Goal: Information Seeking & Learning: Learn about a topic

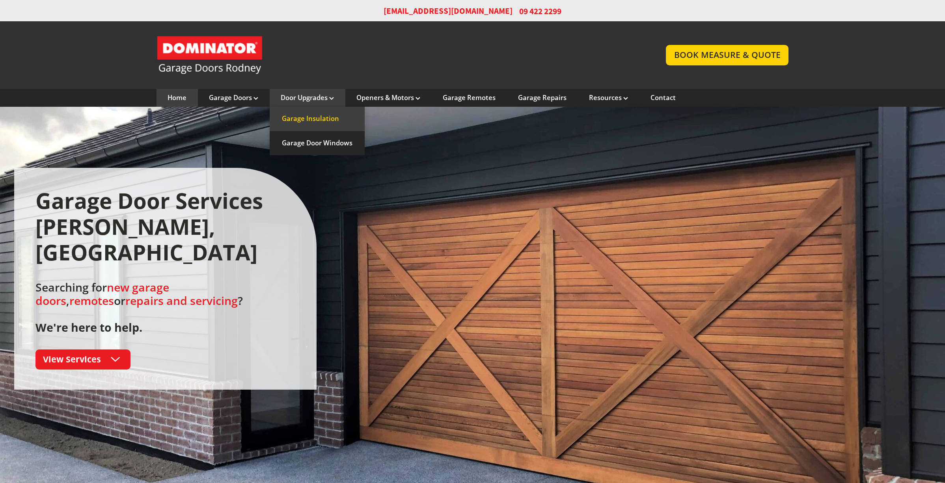
click at [310, 118] on link "Garage Insulation" at bounding box center [317, 119] width 95 height 24
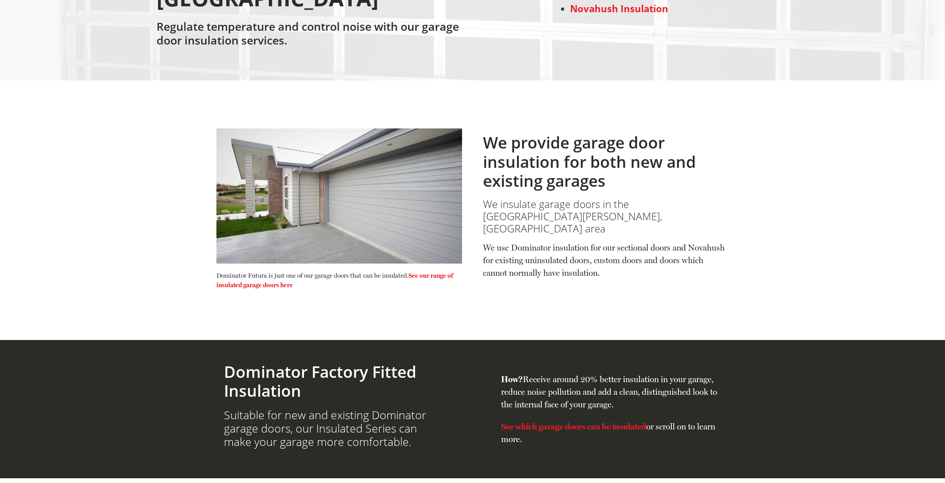
scroll to position [238, 0]
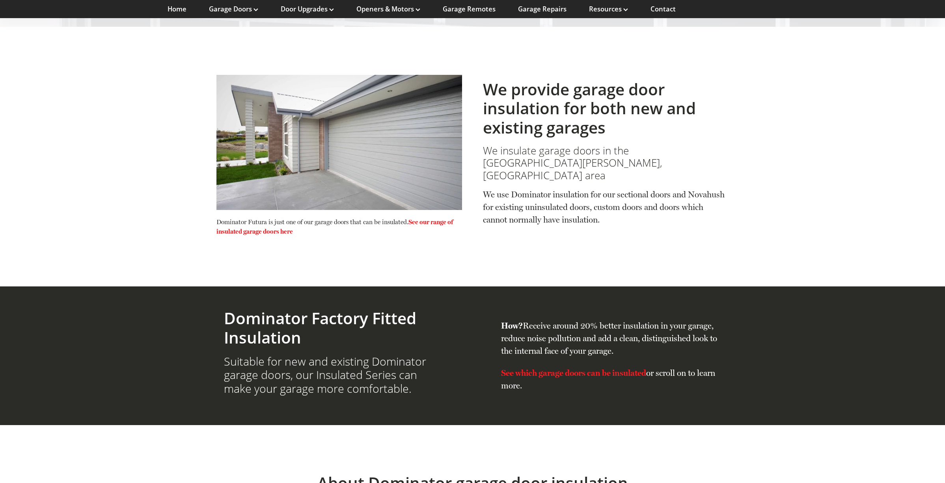
drag, startPoint x: 399, startPoint y: 147, endPoint x: 412, endPoint y: 140, distance: 14.5
click at [435, 166] on link at bounding box center [339, 142] width 246 height 135
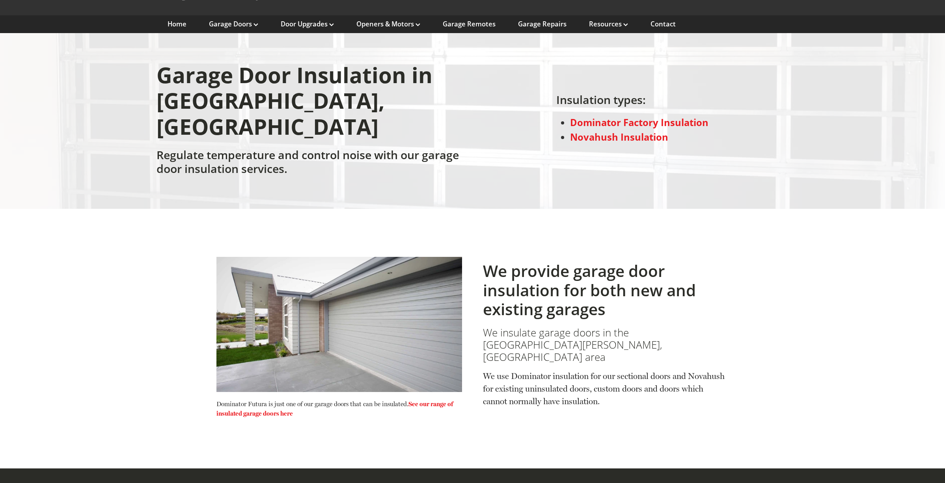
scroll to position [73, 0]
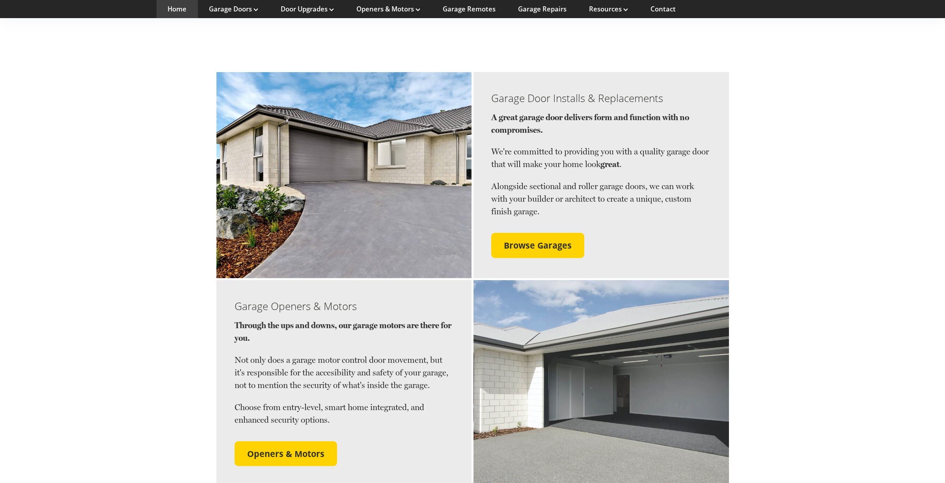
drag, startPoint x: 831, startPoint y: 35, endPoint x: 700, endPoint y: 2, distance: 135.2
click at [830, 34] on section "Garage Door Installs & Replacements A great garage door delivers form and funct…" at bounding box center [472, 147] width 945 height 263
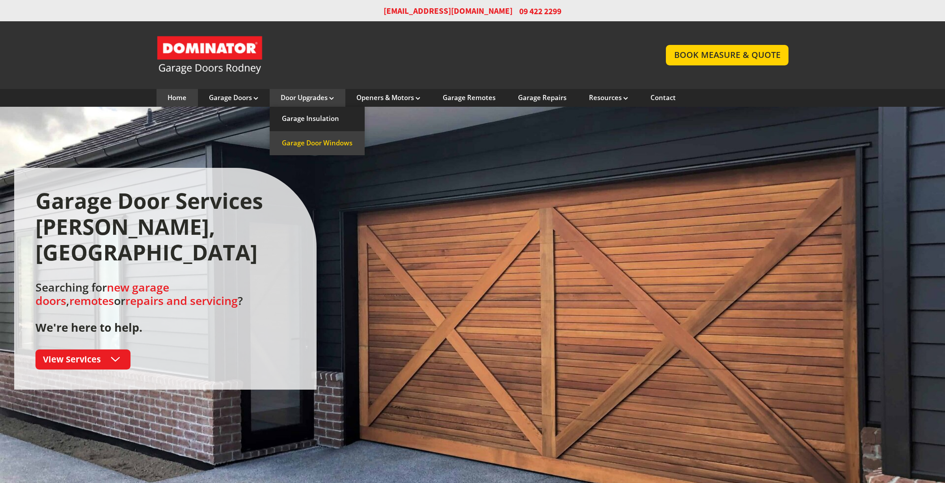
click at [310, 142] on link "Garage Door Windows" at bounding box center [317, 143] width 95 height 24
click at [312, 120] on link "Garage Insulation" at bounding box center [317, 119] width 95 height 24
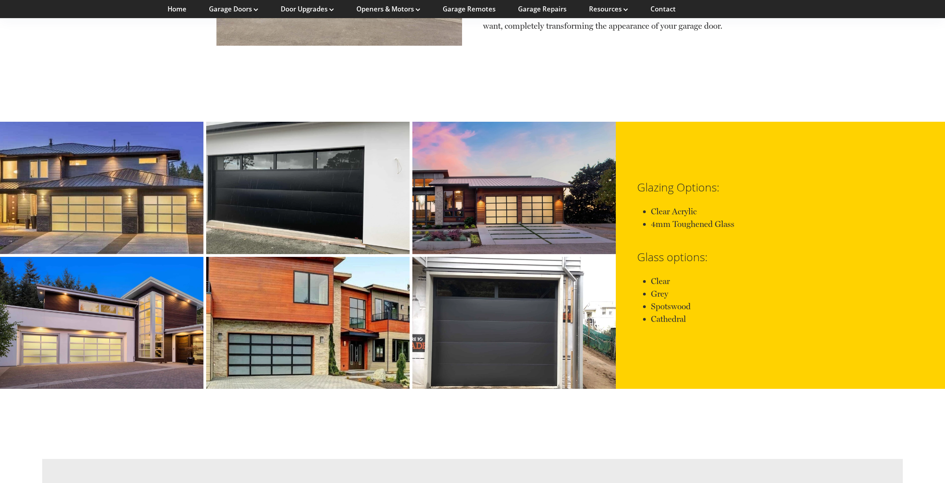
scroll to position [2457, 0]
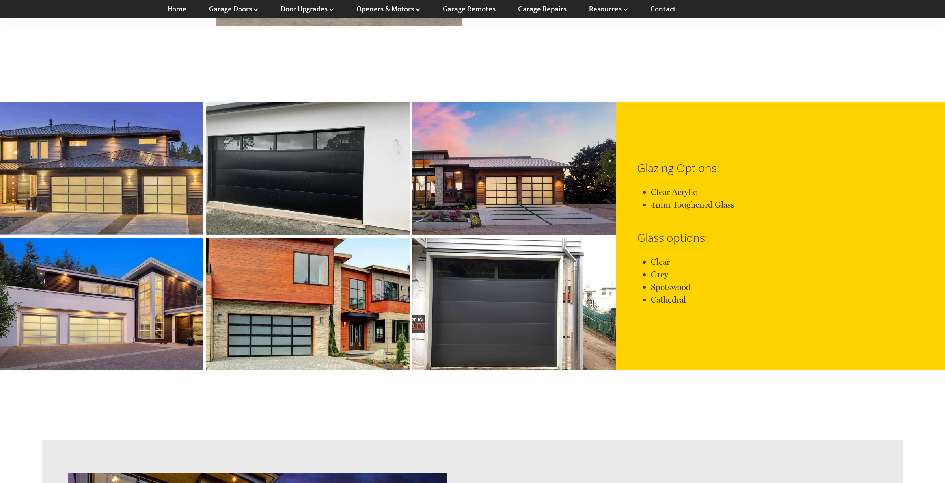
click at [313, 144] on link at bounding box center [307, 169] width 203 height 132
drag, startPoint x: 315, startPoint y: 142, endPoint x: 350, endPoint y: 162, distance: 40.3
click at [353, 168] on link at bounding box center [307, 169] width 203 height 132
click at [345, 153] on link at bounding box center [307, 169] width 203 height 132
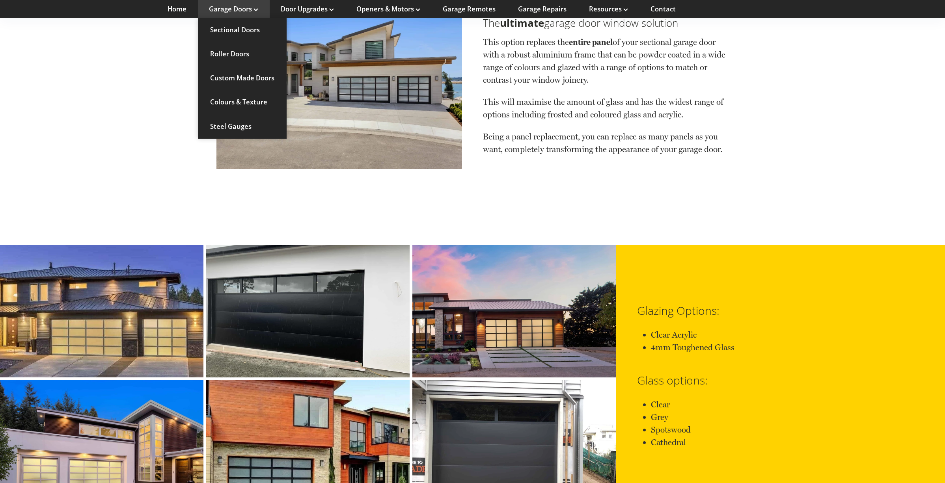
scroll to position [2313, 0]
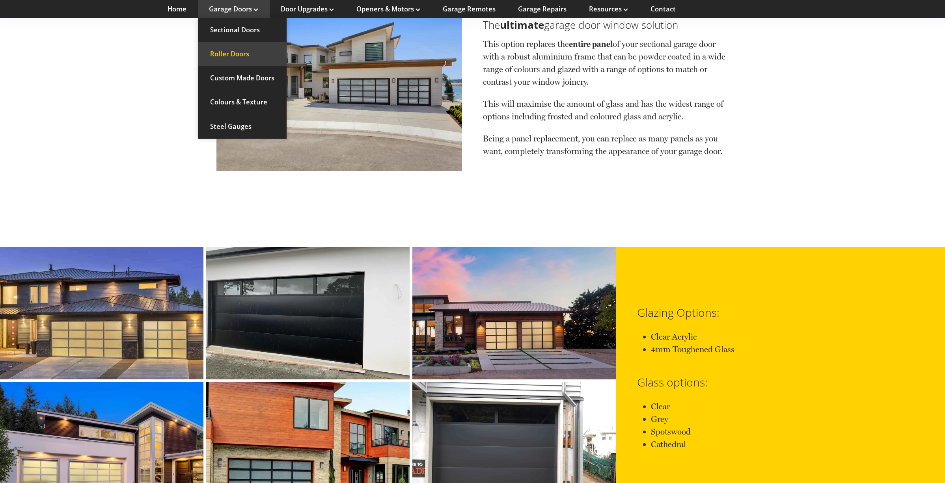
click at [238, 56] on link "Roller Doors" at bounding box center [242, 54] width 89 height 24
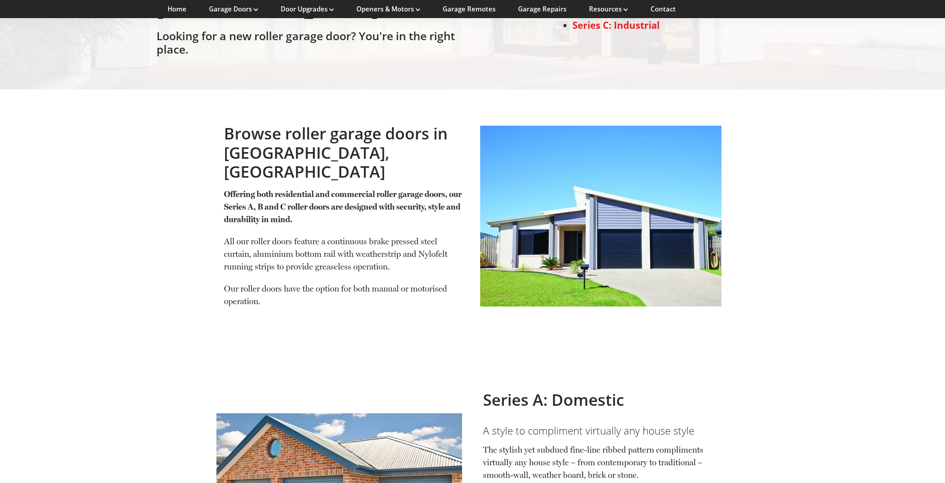
scroll to position [138, 0]
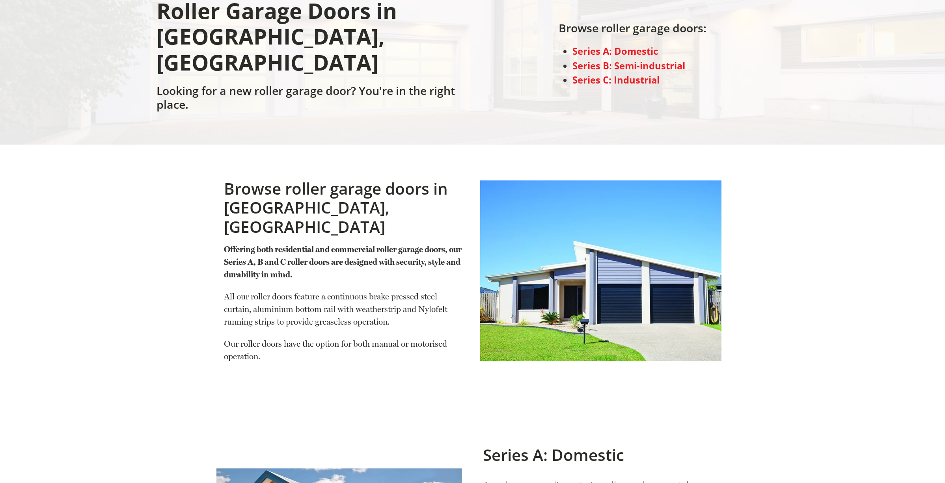
drag, startPoint x: 595, startPoint y: 199, endPoint x: 701, endPoint y: 229, distance: 109.9
click at [707, 232] on link at bounding box center [600, 271] width 241 height 181
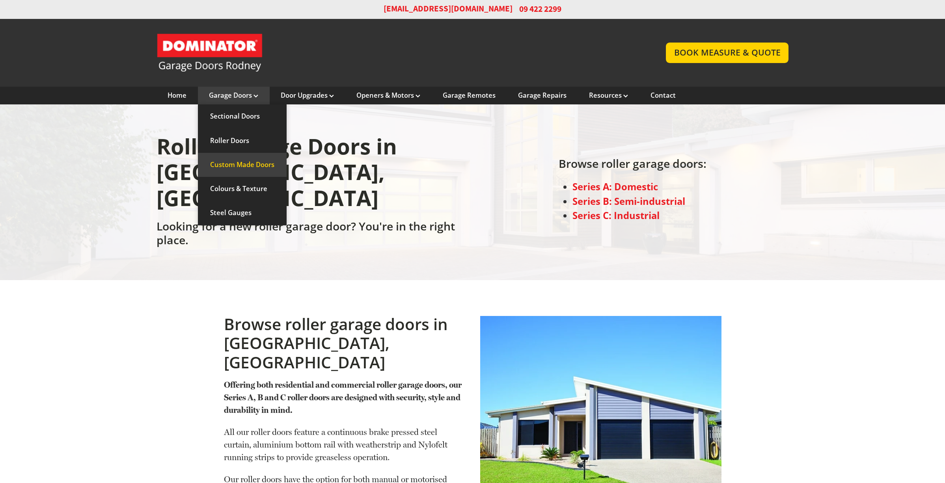
scroll to position [4, 0]
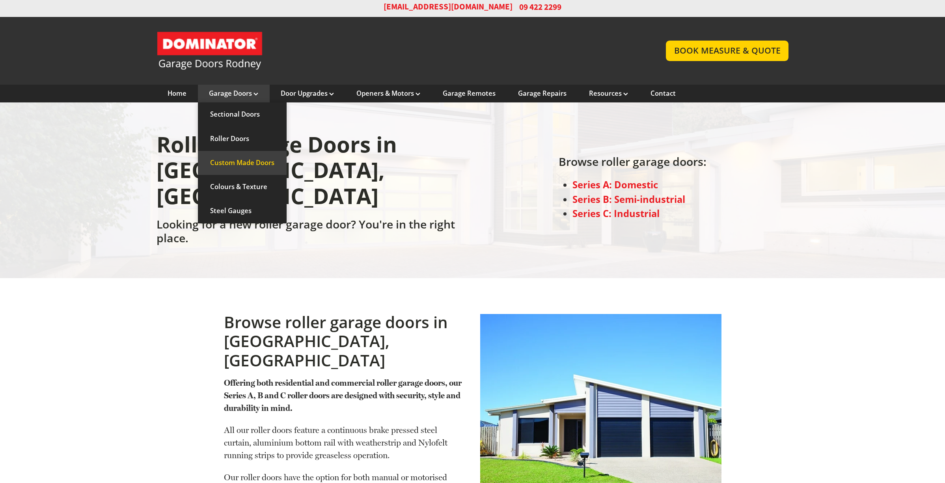
click at [262, 166] on link "Custom Made Doors" at bounding box center [242, 163] width 89 height 24
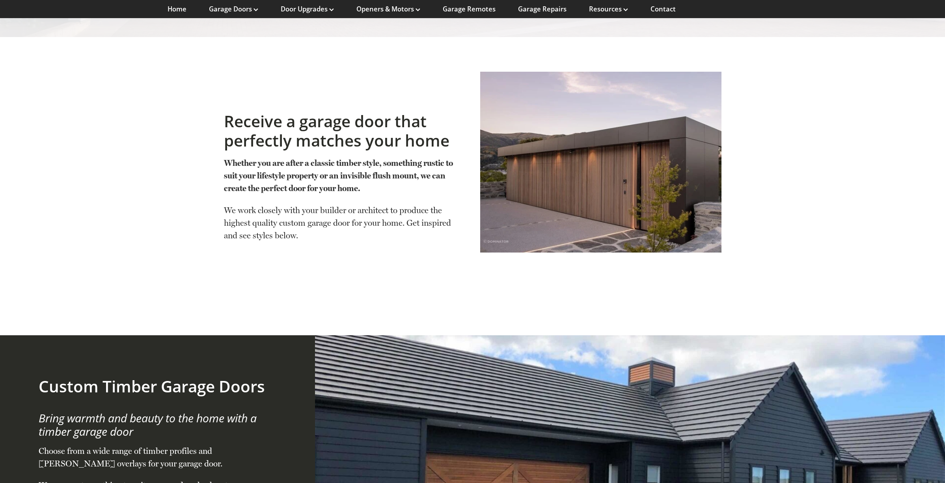
scroll to position [206, 0]
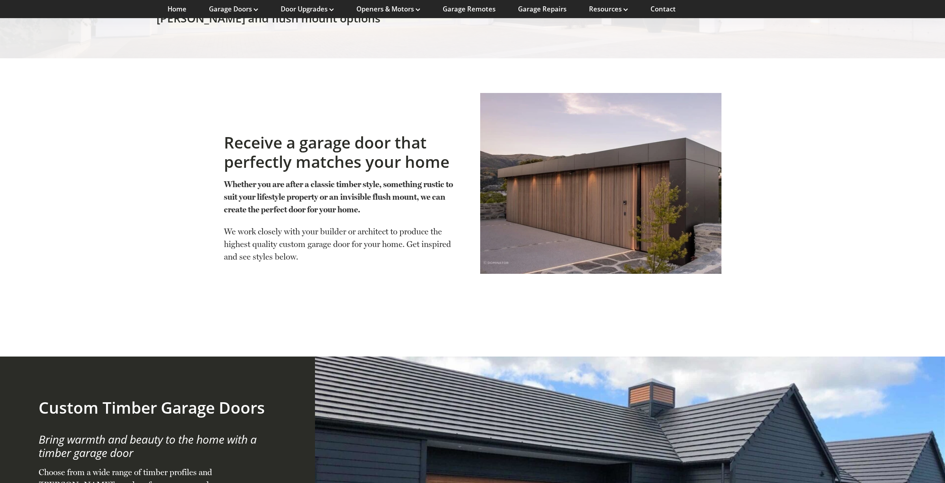
drag, startPoint x: 598, startPoint y: 196, endPoint x: 623, endPoint y: 200, distance: 25.5
click at [599, 196] on link at bounding box center [600, 198] width 241 height 211
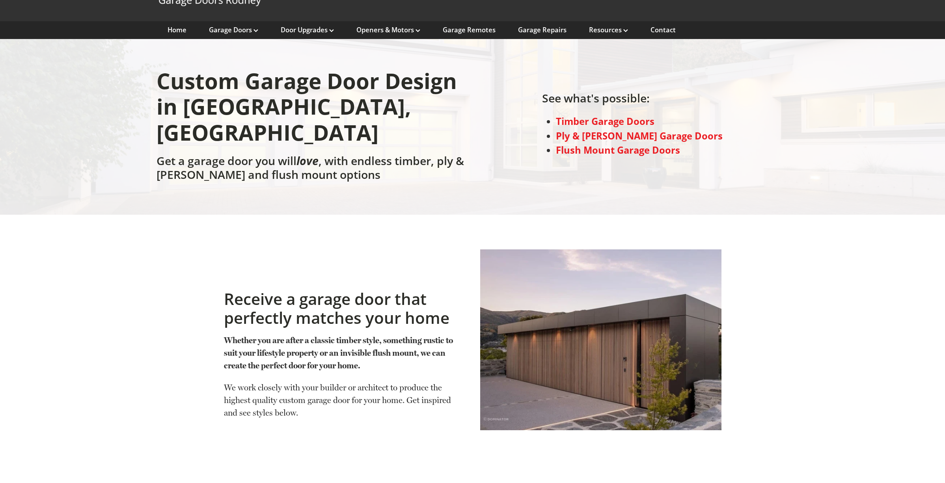
scroll to position [0, 0]
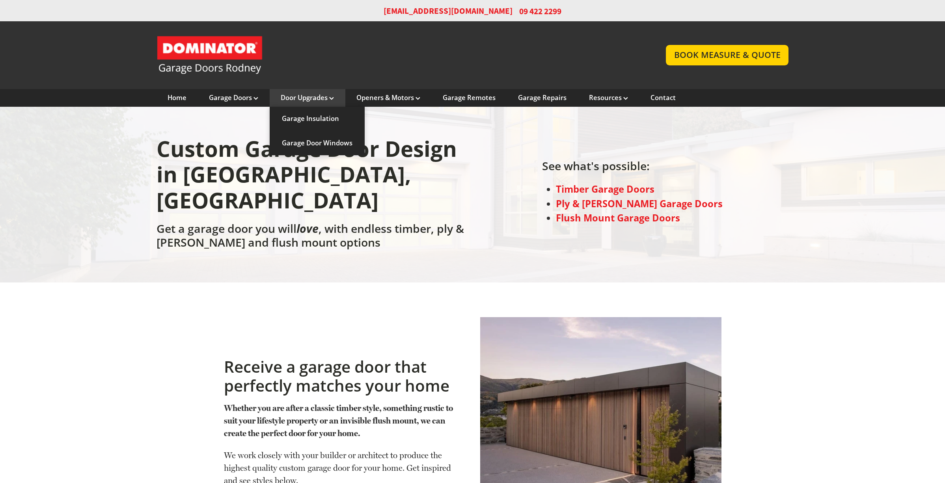
click at [286, 98] on link "Door Upgrades" at bounding box center [307, 97] width 53 height 9
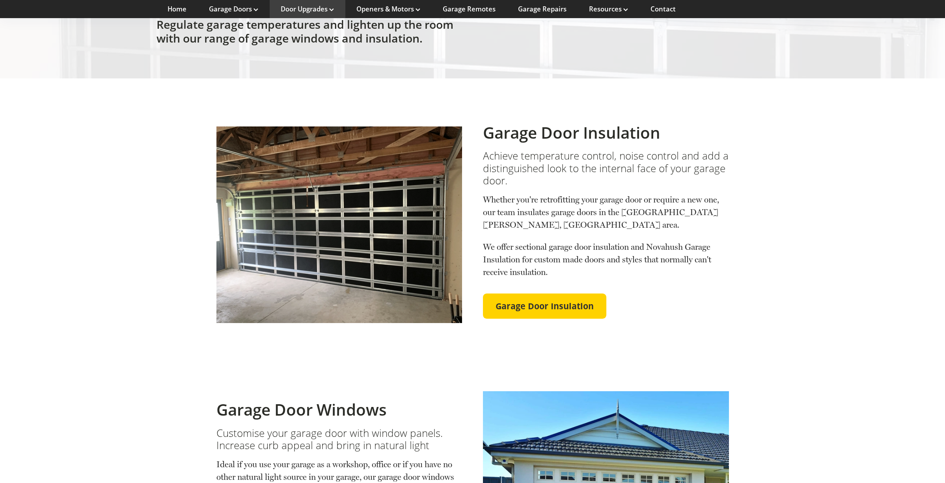
scroll to position [214, 0]
